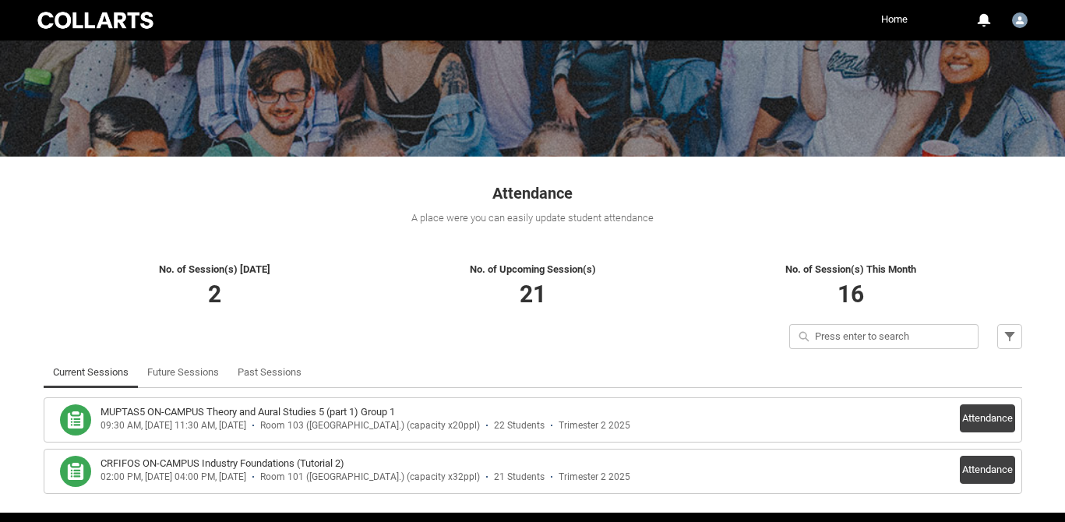
scroll to position [189, 0]
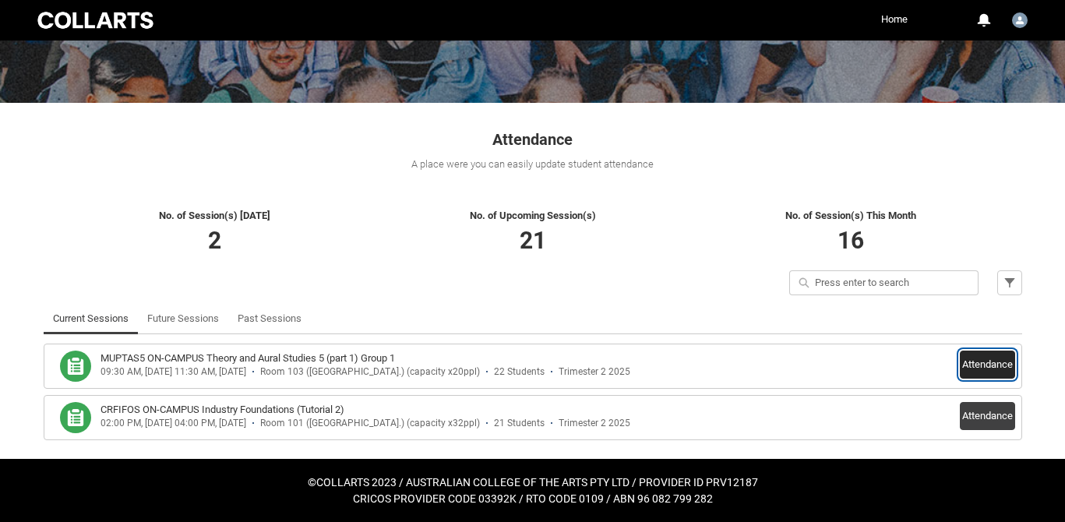
click at [981, 363] on button "Attendance" at bounding box center [987, 365] width 55 height 28
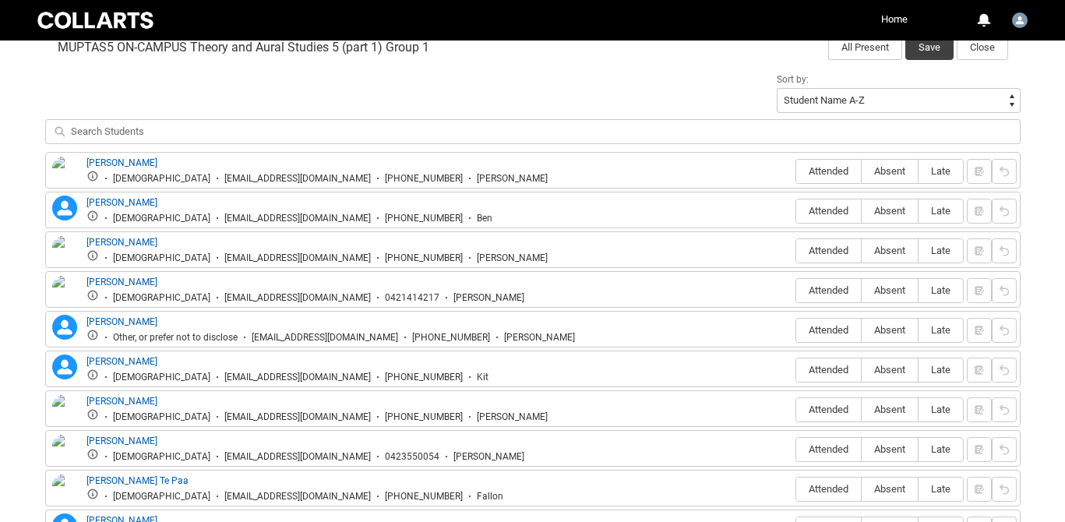
scroll to position [533, 0]
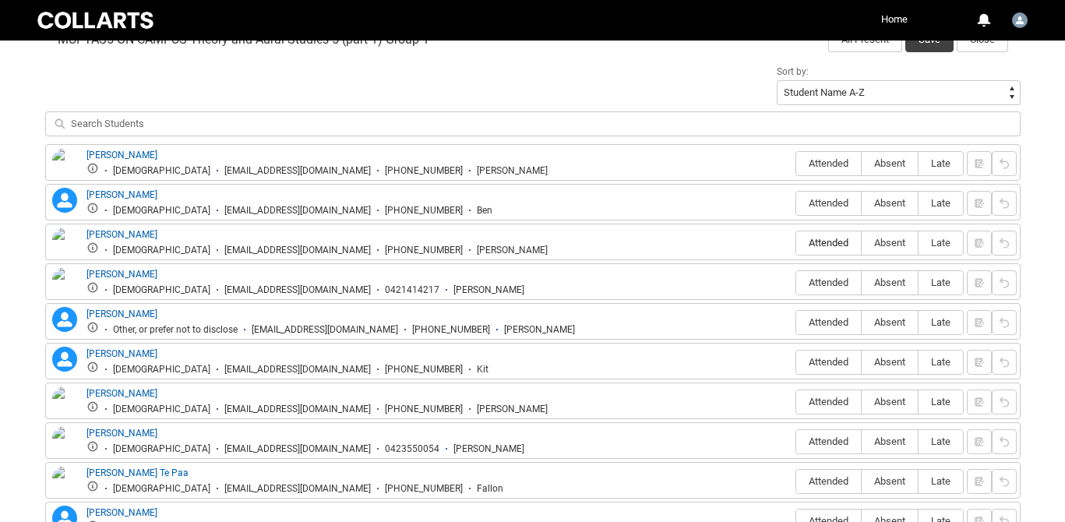
click at [827, 240] on span "Attended" at bounding box center [828, 243] width 65 height 12
click at [796, 242] on input "Attended" at bounding box center [795, 242] width 1 height 1
type lightning-radio-group "Attended"
radio input "true"
click at [836, 356] on label "Attended" at bounding box center [828, 363] width 65 height 24
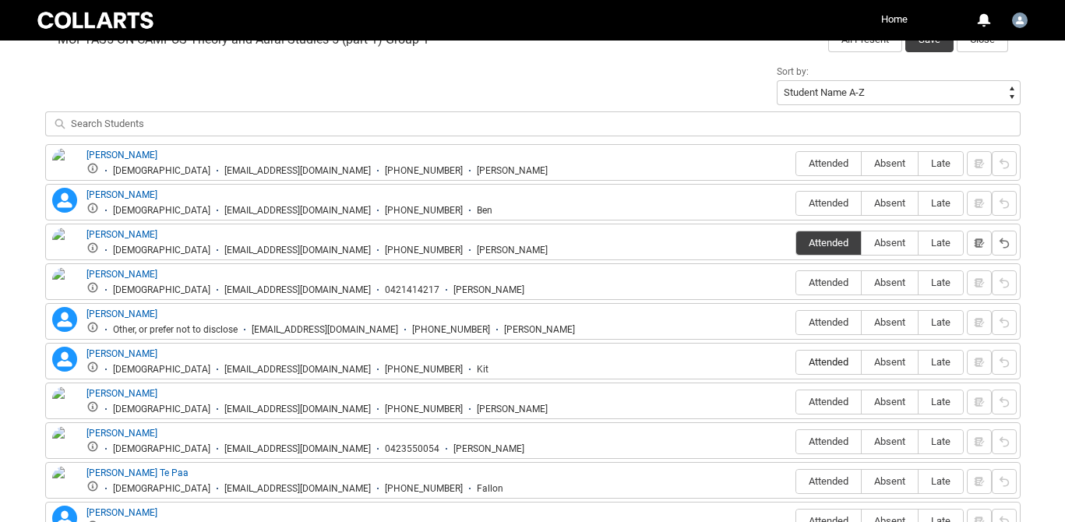
click at [796, 361] on input "Attended" at bounding box center [795, 361] width 1 height 1
type lightning-radio-group "Attended"
radio input "true"
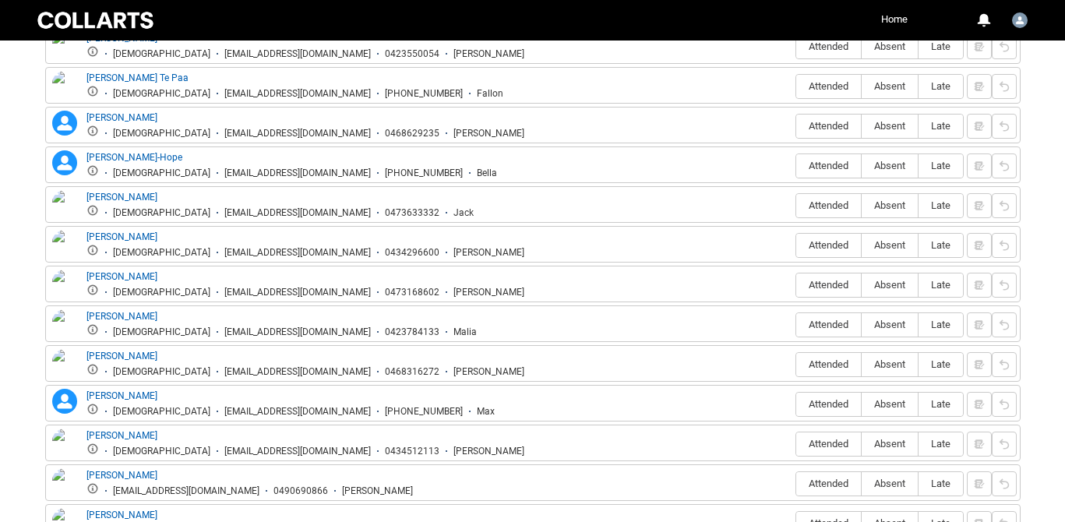
scroll to position [932, 0]
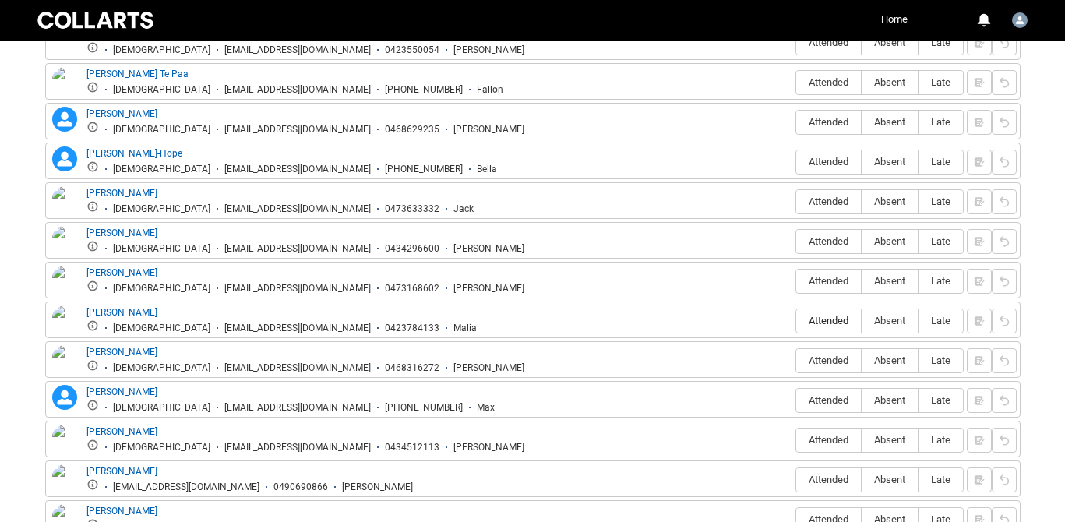
click at [825, 318] on span "Attended" at bounding box center [828, 321] width 65 height 12
click at [796, 320] on input "Attended" at bounding box center [795, 320] width 1 height 1
type lightning-radio-group "Attended"
radio input "true"
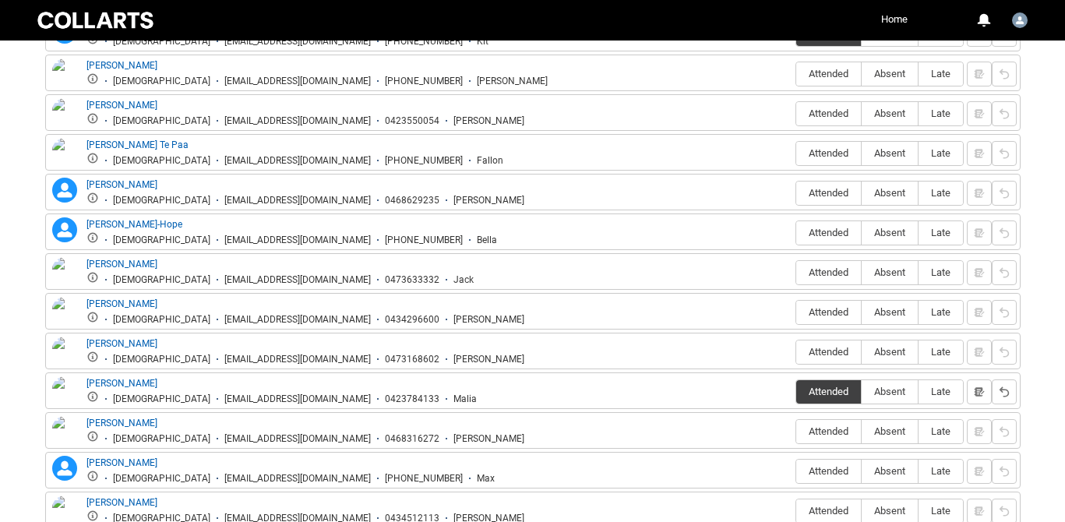
scroll to position [855, 0]
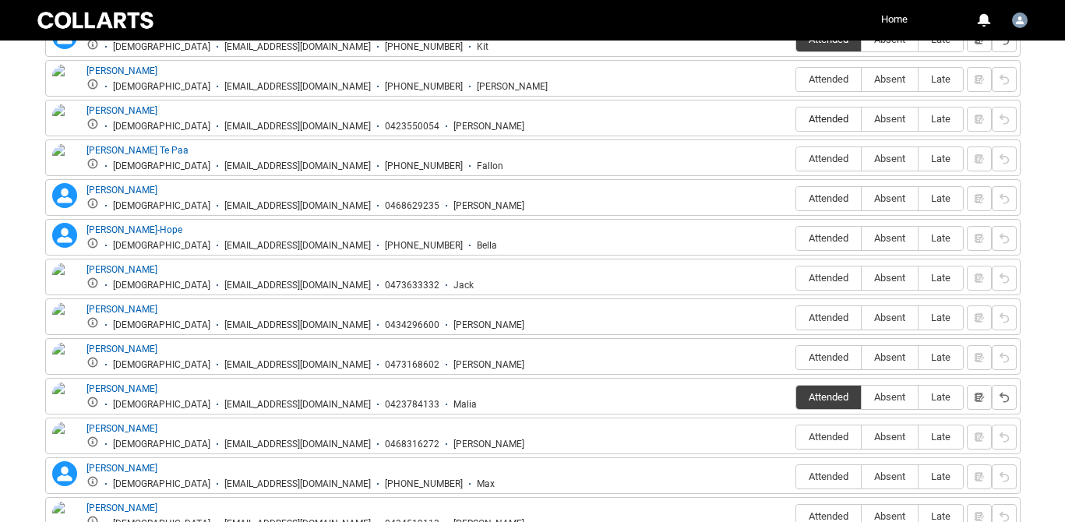
click at [820, 118] on span "Attended" at bounding box center [828, 119] width 65 height 12
click at [796, 118] on input "Attended" at bounding box center [795, 118] width 1 height 1
type lightning-radio-group "Attended"
radio input "true"
